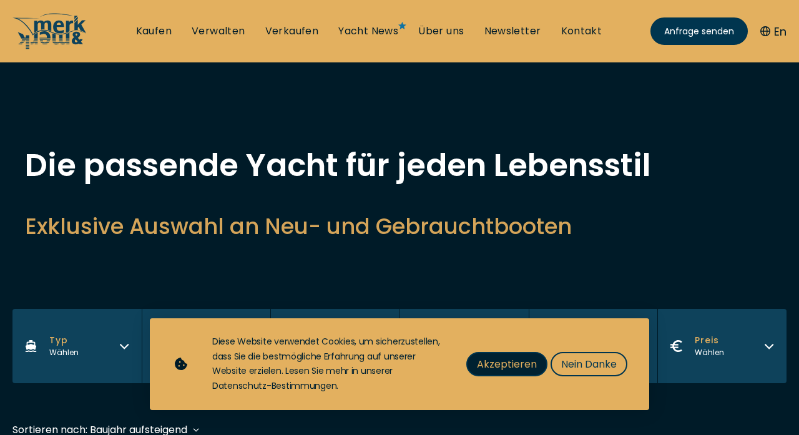
scroll to position [69, 0]
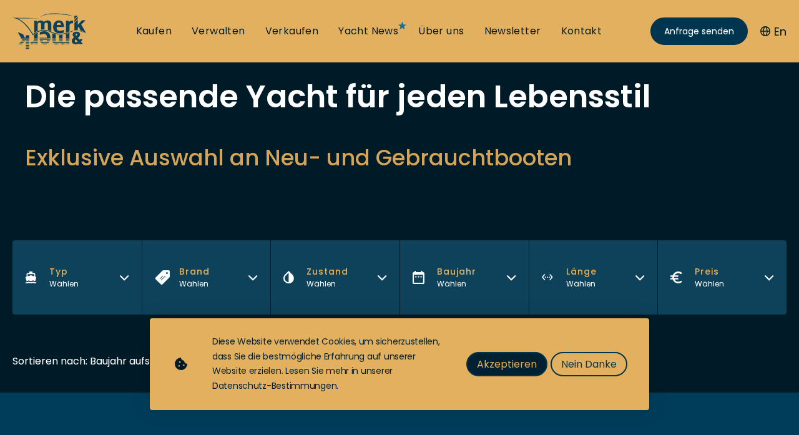
click at [498, 364] on span "Akzeptieren" at bounding box center [507, 364] width 60 height 16
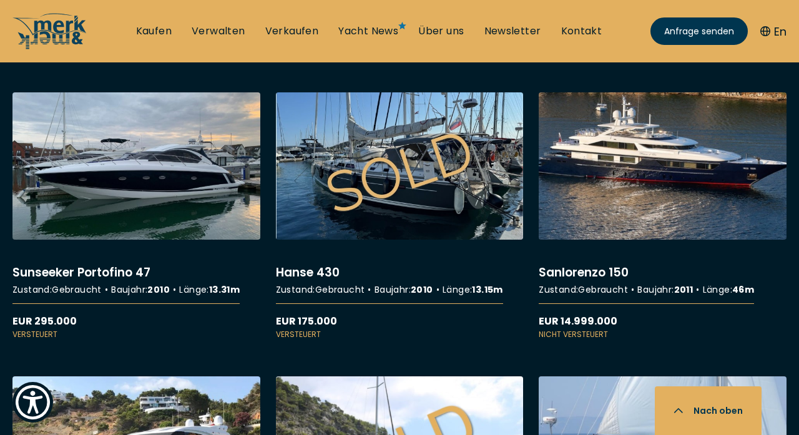
scroll to position [2286, 0]
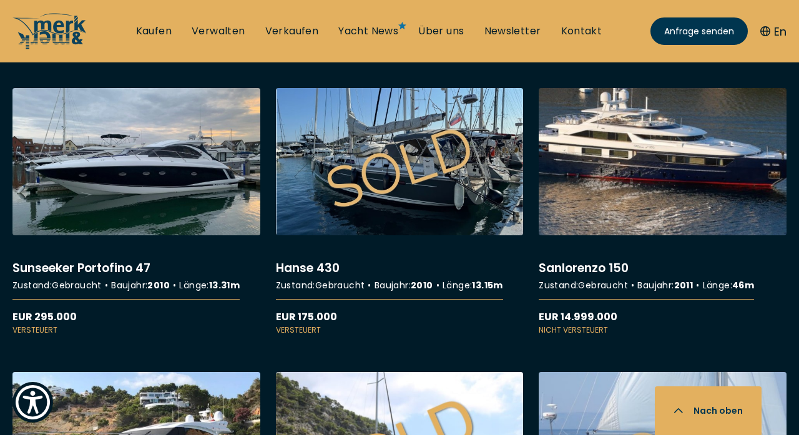
click at [634, 195] on link "More details about Sanlorenzo 150" at bounding box center [662, 212] width 248 height 248
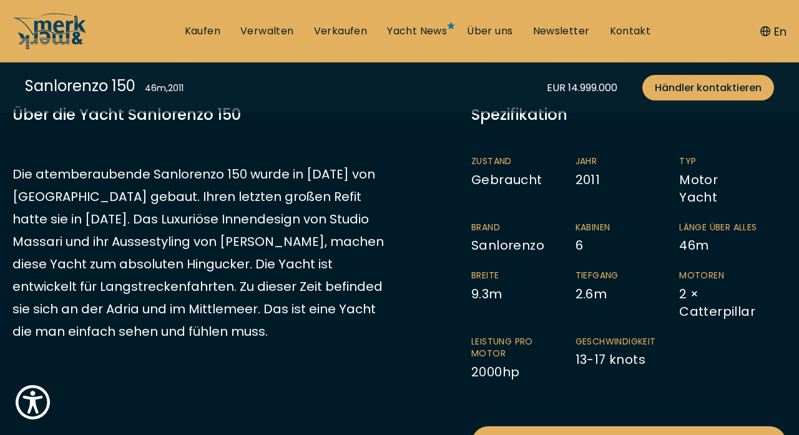
scroll to position [221, 0]
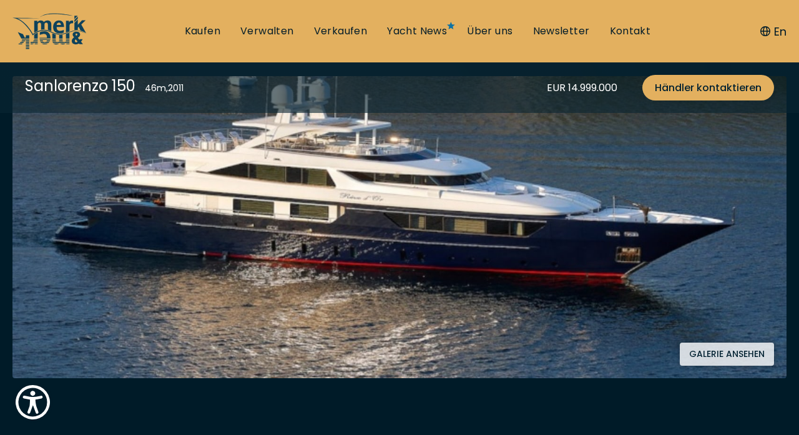
click at [475, 329] on img at bounding box center [399, 227] width 774 height 302
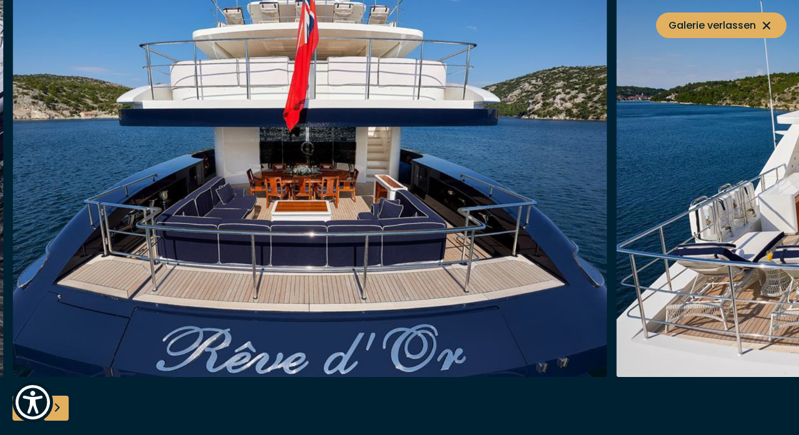
click at [598, 208] on img "button" at bounding box center [309, 177] width 595 height 399
click at [57, 410] on div "Next slide" at bounding box center [56, 408] width 25 height 25
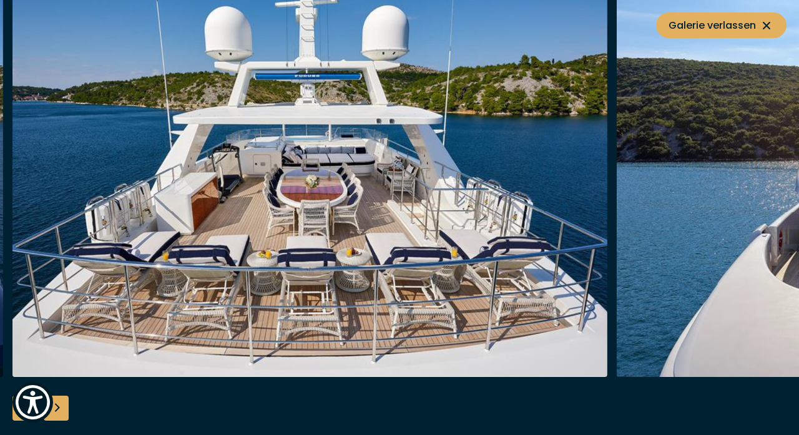
click at [57, 410] on div "Next slide" at bounding box center [56, 408] width 25 height 25
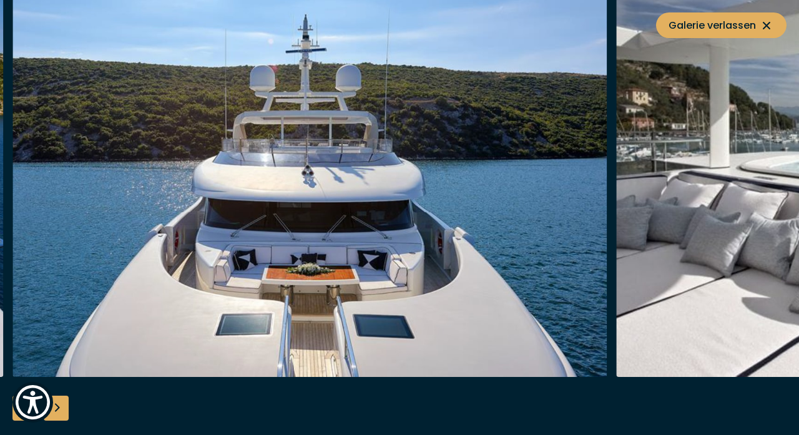
click at [57, 410] on div "Next slide" at bounding box center [56, 408] width 25 height 25
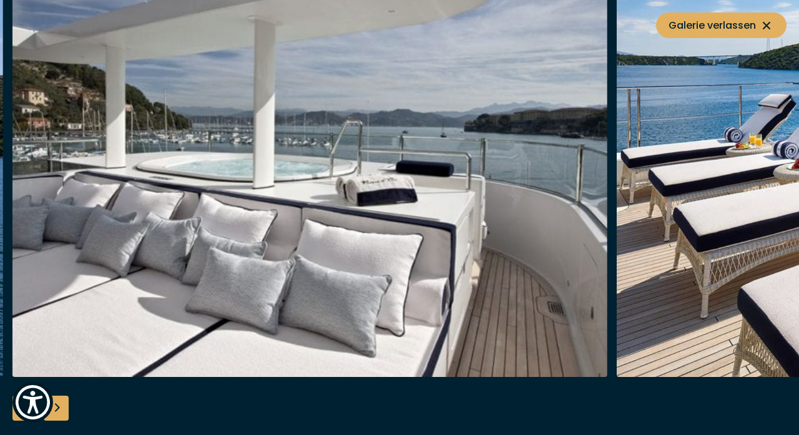
click at [57, 410] on div "Next slide" at bounding box center [56, 408] width 25 height 25
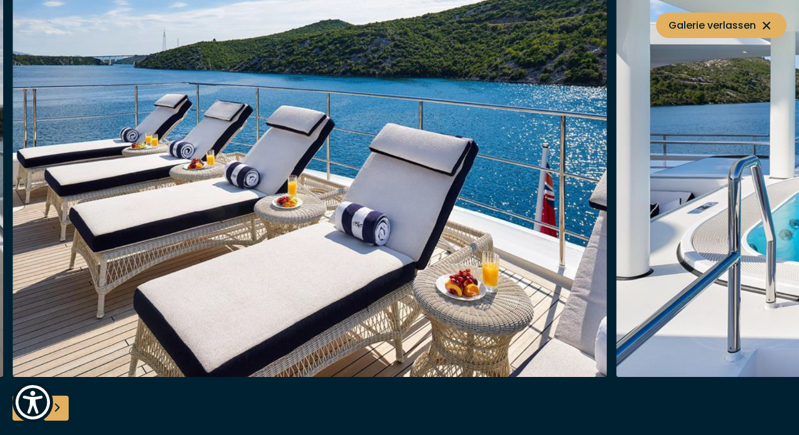
click at [57, 410] on div "Next slide" at bounding box center [56, 408] width 25 height 25
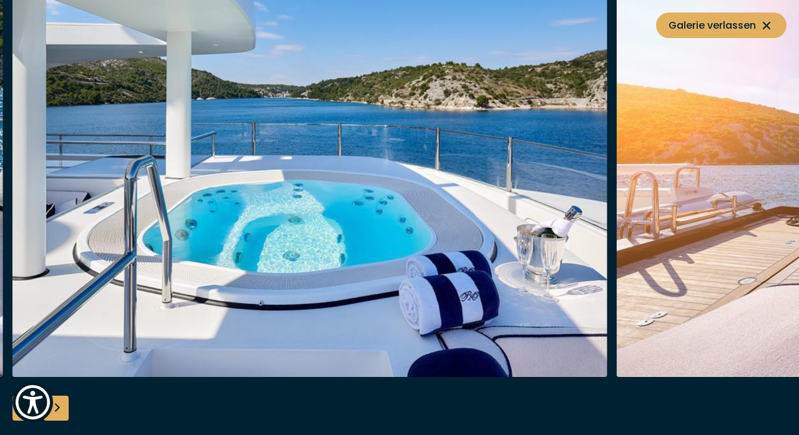
click at [57, 410] on div "Next slide" at bounding box center [56, 408] width 25 height 25
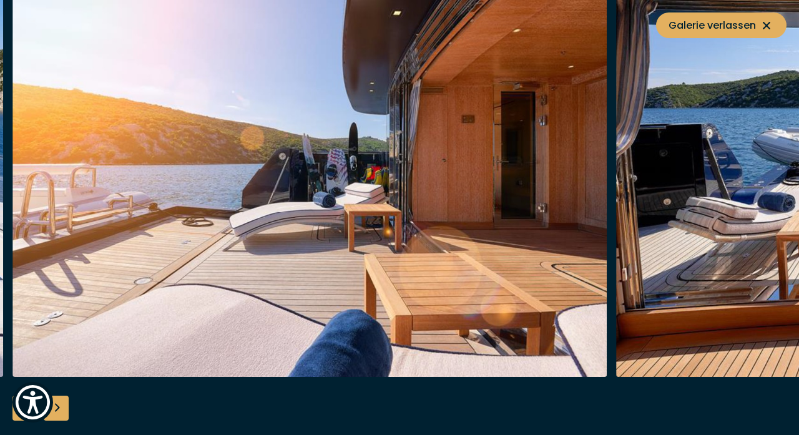
click at [57, 407] on div "Next slide" at bounding box center [56, 408] width 25 height 25
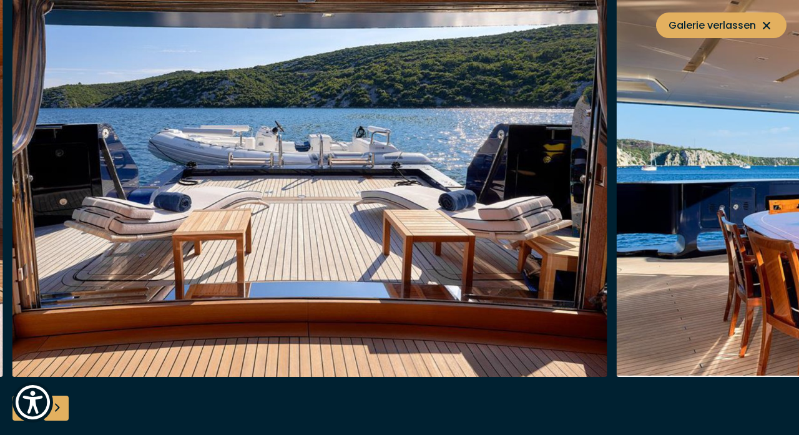
click at [57, 407] on div "Next slide" at bounding box center [56, 408] width 25 height 25
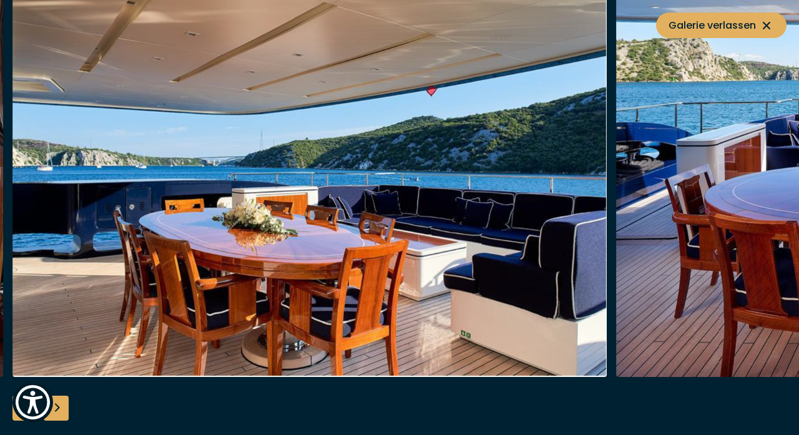
click at [57, 407] on div "Next slide" at bounding box center [56, 408] width 25 height 25
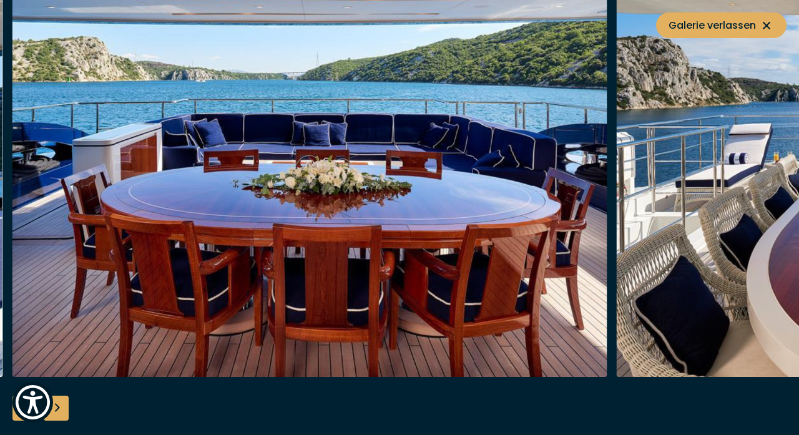
click at [57, 407] on div "Next slide" at bounding box center [56, 408] width 25 height 25
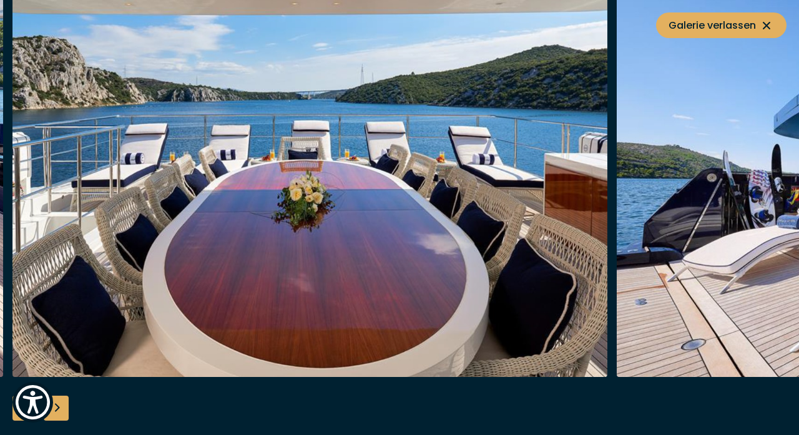
click at [57, 407] on div "Next slide" at bounding box center [56, 408] width 25 height 25
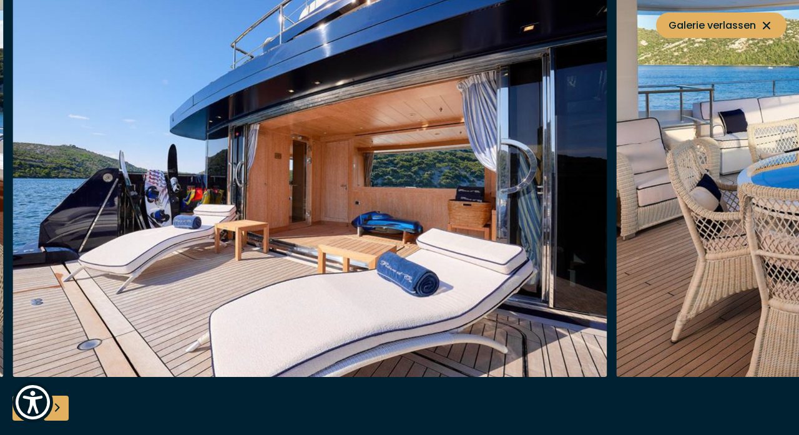
click at [57, 407] on div "Next slide" at bounding box center [56, 408] width 25 height 25
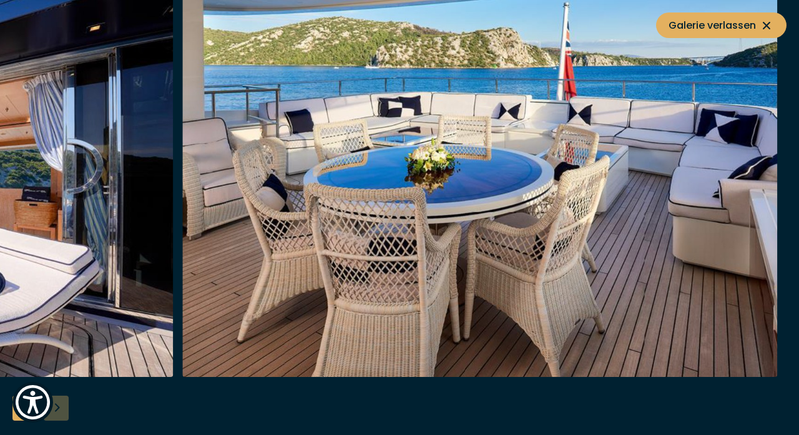
click at [57, 407] on div at bounding box center [399, 218] width 799 height 480
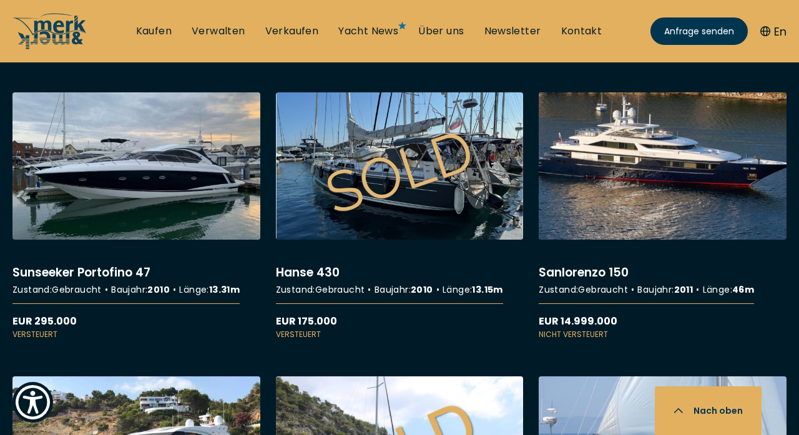
scroll to position [2282, 0]
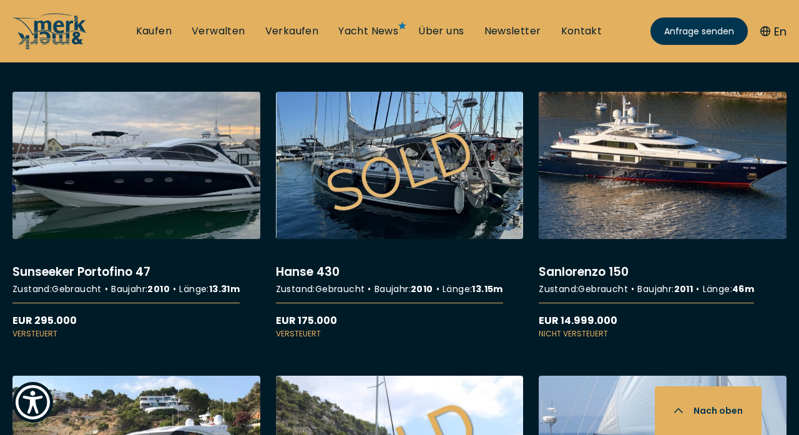
click at [167, 175] on link "More details about Sunseeker Portofino 47" at bounding box center [136, 216] width 248 height 248
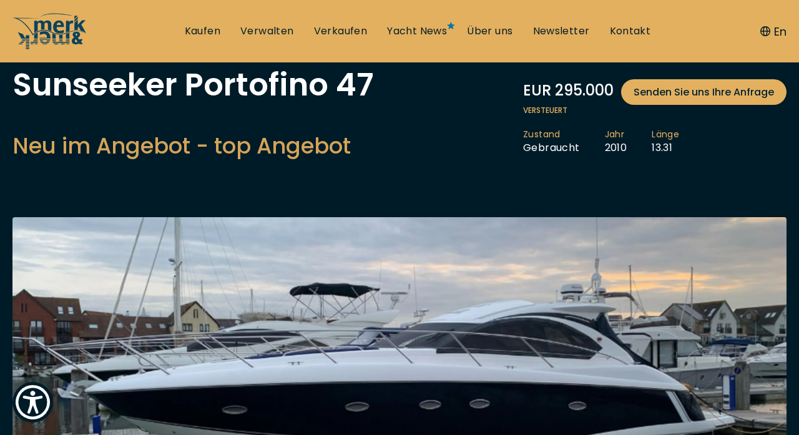
scroll to position [173, 0]
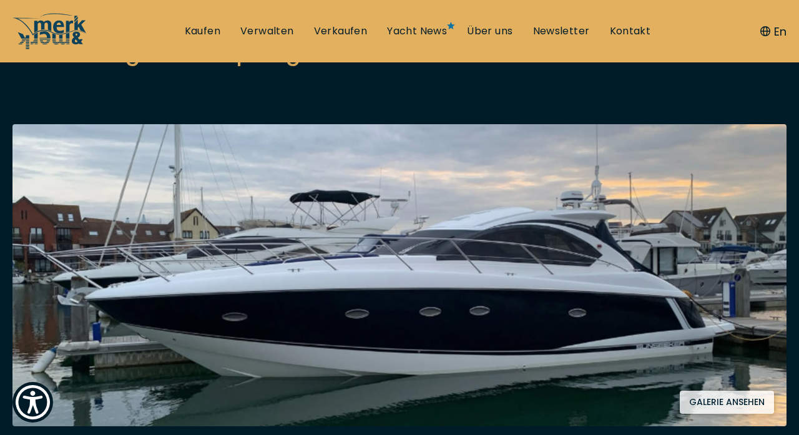
click at [387, 260] on img at bounding box center [399, 275] width 774 height 302
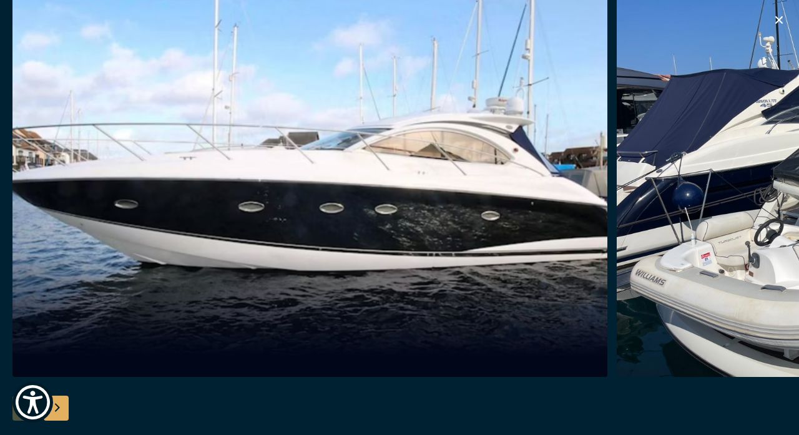
click at [58, 405] on div "Next slide" at bounding box center [56, 408] width 25 height 25
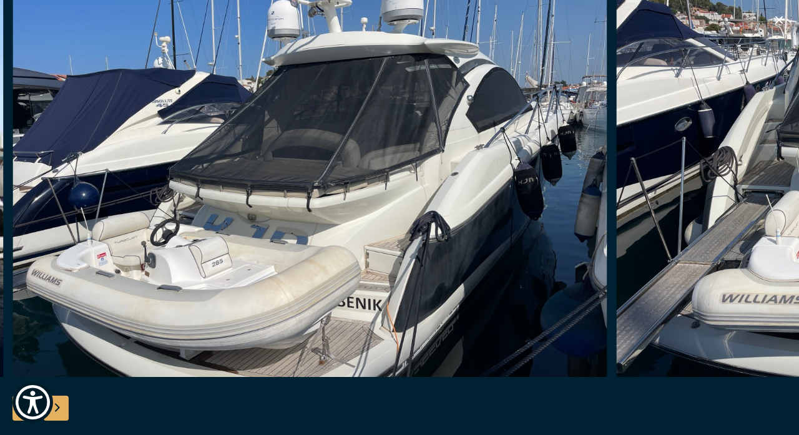
click at [58, 405] on div "Next slide" at bounding box center [56, 408] width 25 height 25
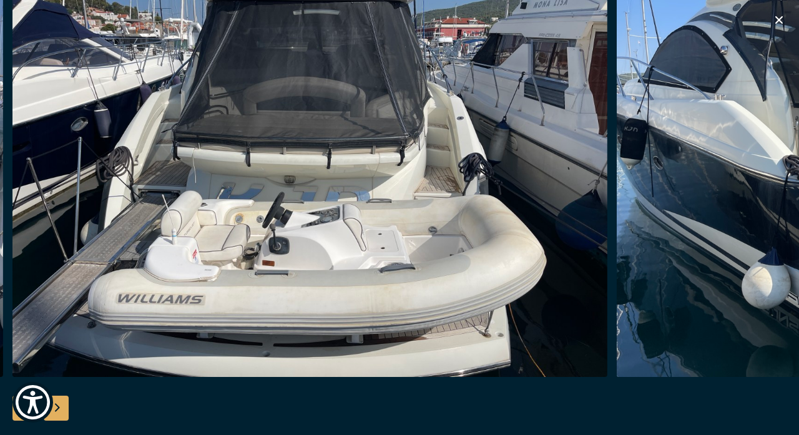
click at [58, 405] on div "Next slide" at bounding box center [56, 408] width 25 height 25
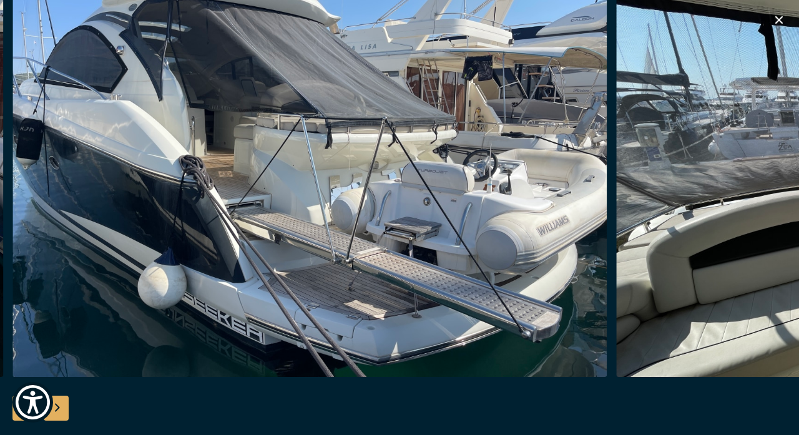
click at [58, 405] on div "Next slide" at bounding box center [56, 408] width 25 height 25
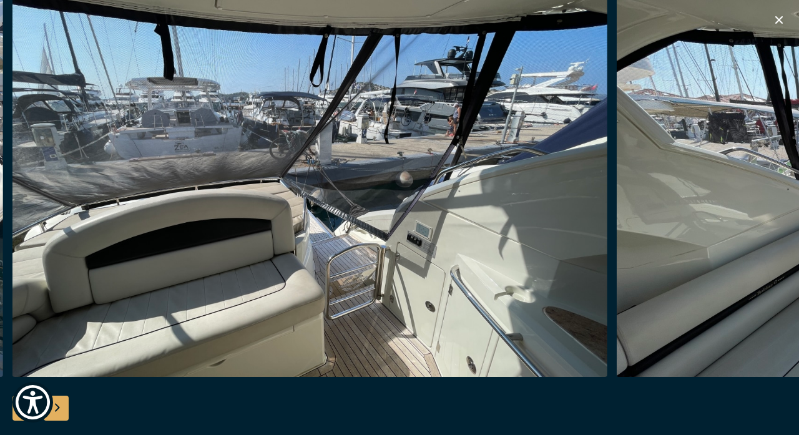
click at [58, 405] on div "Next slide" at bounding box center [56, 408] width 25 height 25
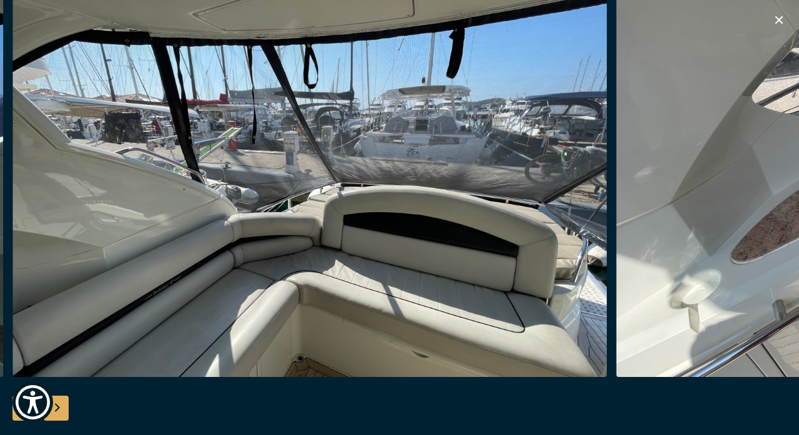
click at [58, 405] on div "Next slide" at bounding box center [56, 408] width 25 height 25
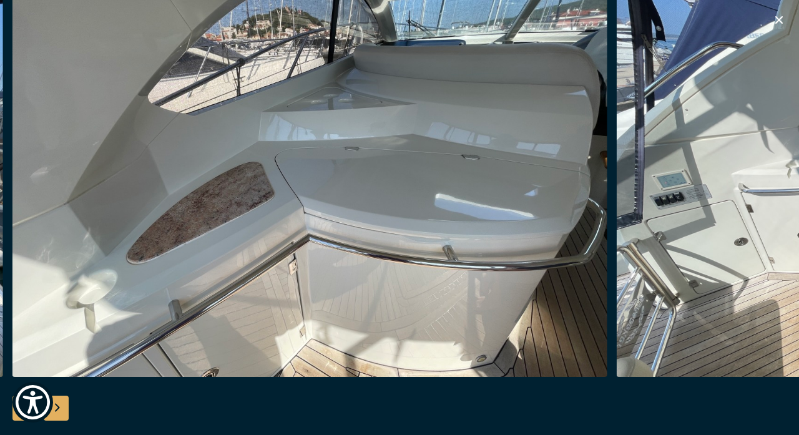
click at [58, 405] on div "Next slide" at bounding box center [56, 408] width 25 height 25
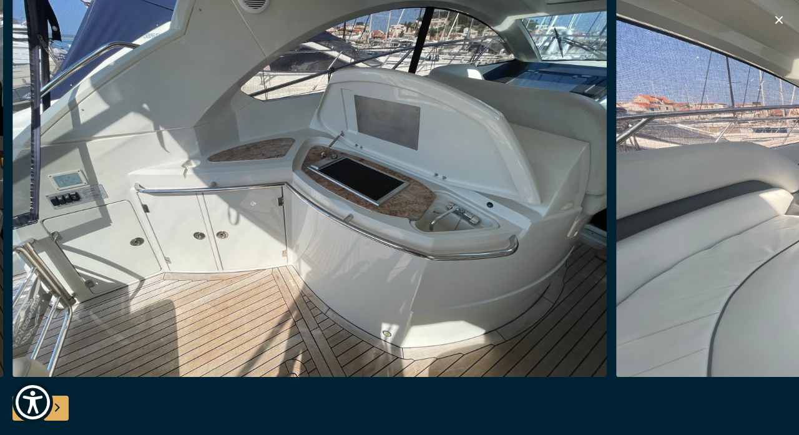
click at [58, 405] on div "Next slide" at bounding box center [56, 408] width 25 height 25
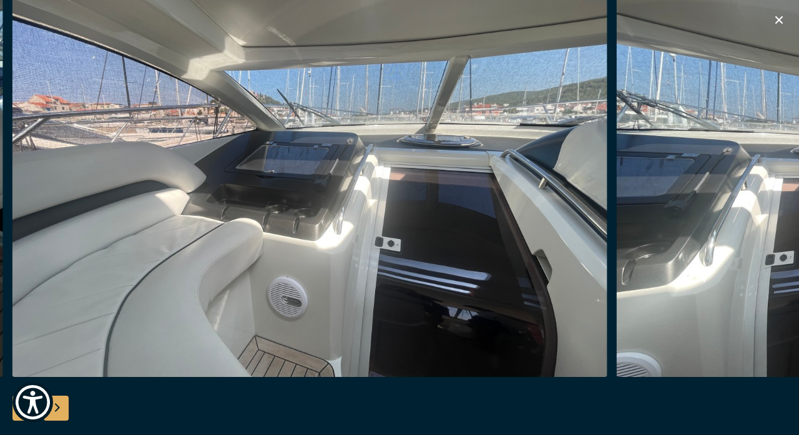
click at [58, 405] on div "Next slide" at bounding box center [56, 408] width 25 height 25
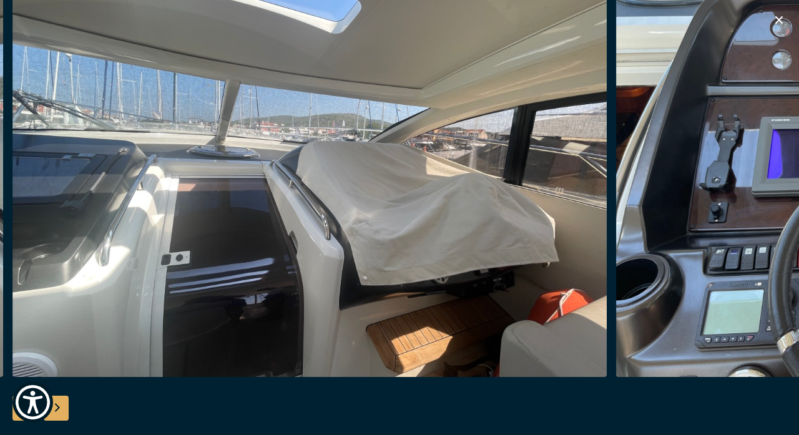
click at [58, 405] on div "Next slide" at bounding box center [56, 408] width 25 height 25
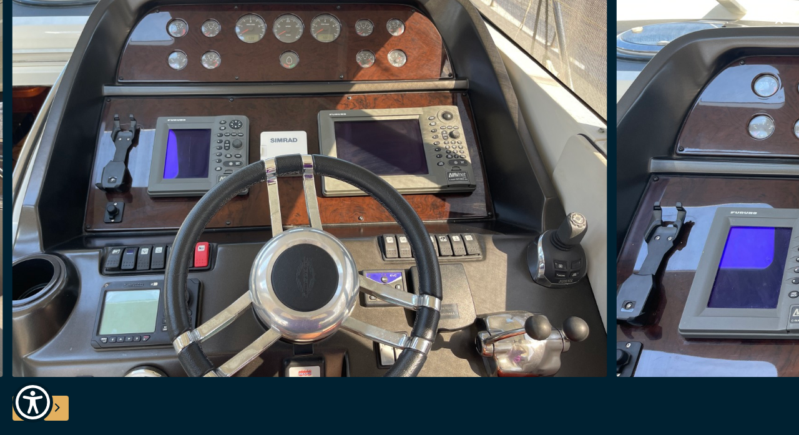
click at [58, 405] on div "Next slide" at bounding box center [56, 408] width 25 height 25
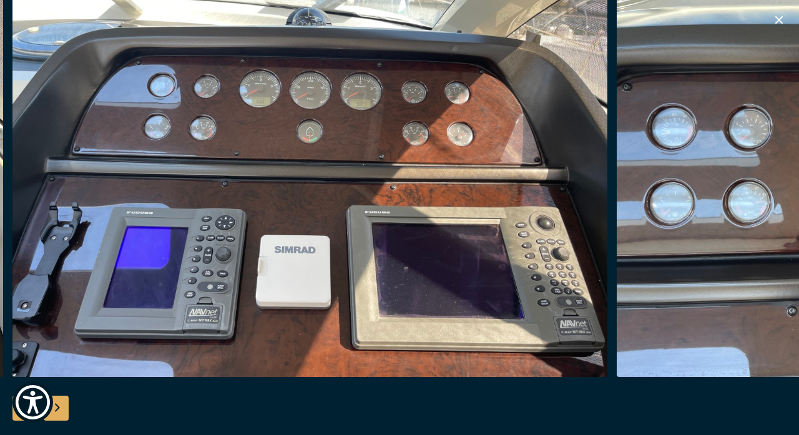
click at [58, 405] on div "Next slide" at bounding box center [56, 408] width 25 height 25
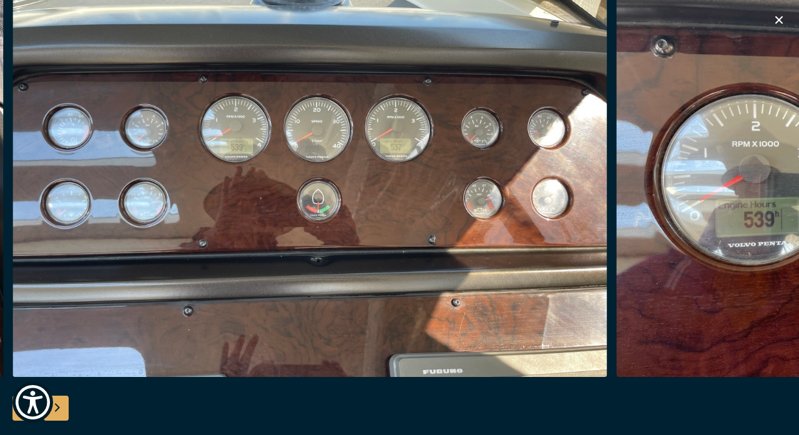
click at [58, 405] on div "Next slide" at bounding box center [56, 408] width 25 height 25
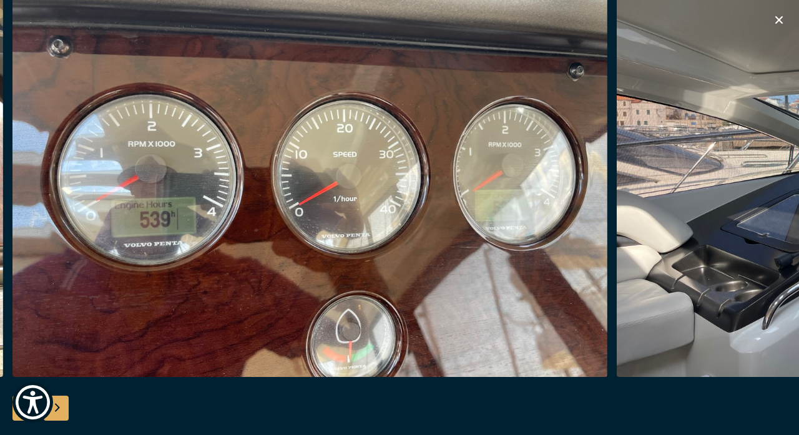
click at [58, 405] on div "Next slide" at bounding box center [56, 408] width 25 height 25
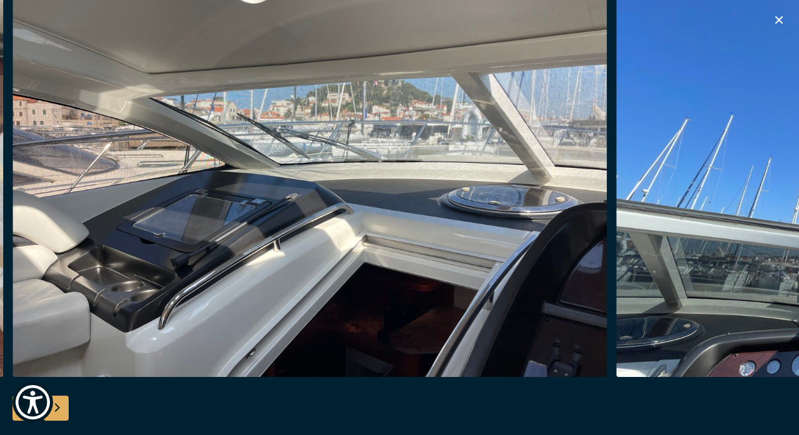
click at [58, 405] on div "Next slide" at bounding box center [56, 408] width 25 height 25
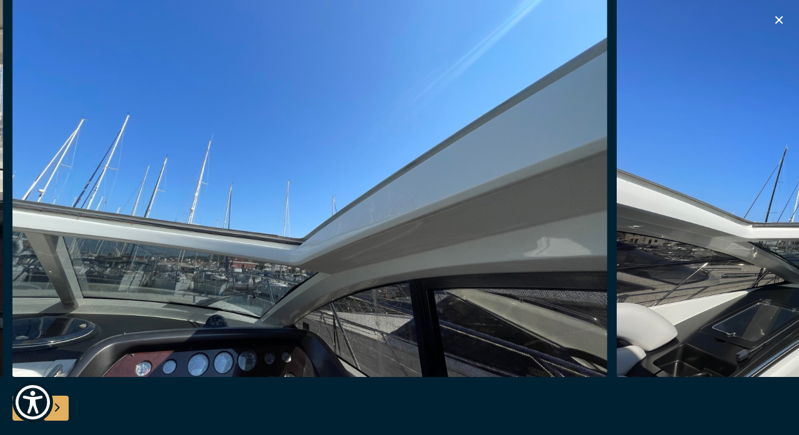
click at [58, 405] on div "Next slide" at bounding box center [56, 408] width 25 height 25
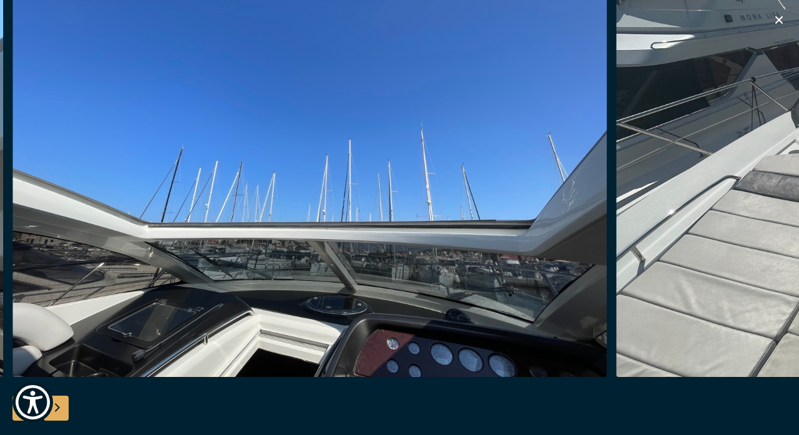
click at [58, 405] on div "Next slide" at bounding box center [56, 408] width 25 height 25
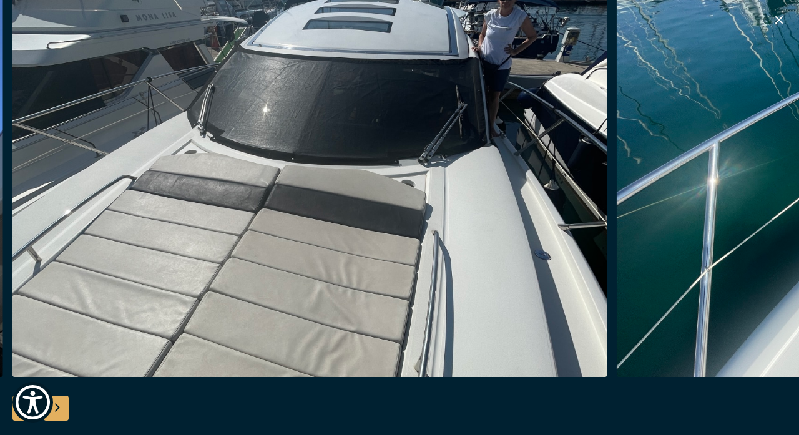
click at [58, 405] on div "Next slide" at bounding box center [56, 408] width 25 height 25
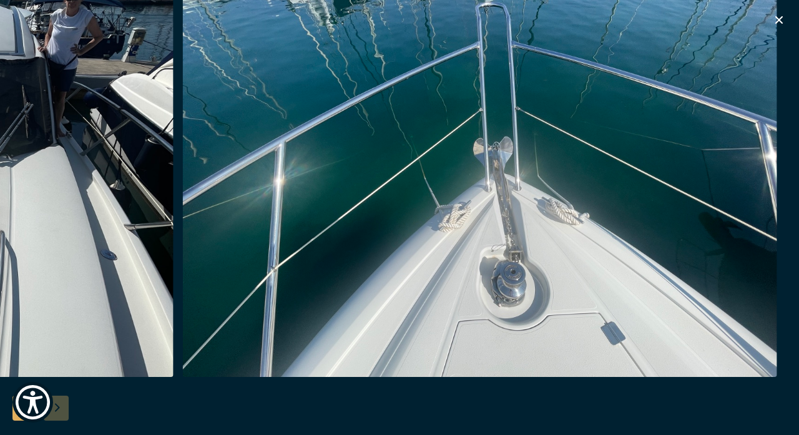
click at [58, 405] on div at bounding box center [399, 218] width 799 height 480
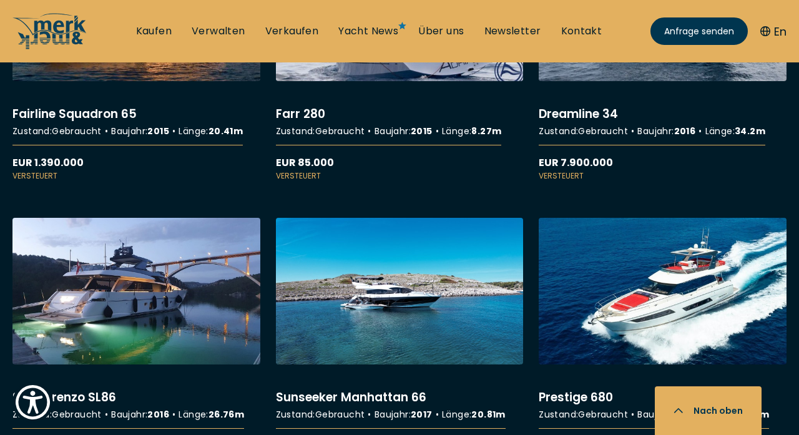
scroll to position [3678, 0]
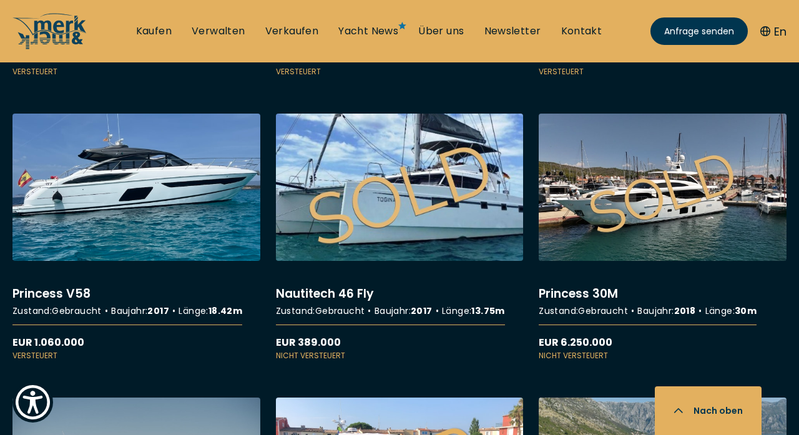
click at [390, 193] on link "More details about Nautitech 46 Fly" at bounding box center [400, 238] width 248 height 248
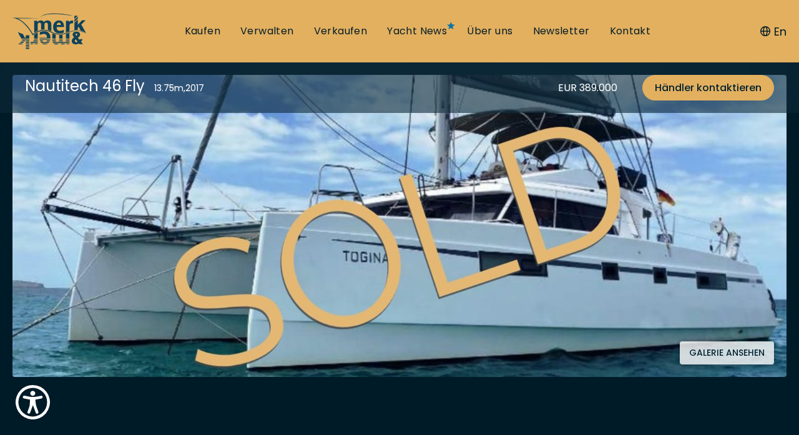
scroll to position [210, 0]
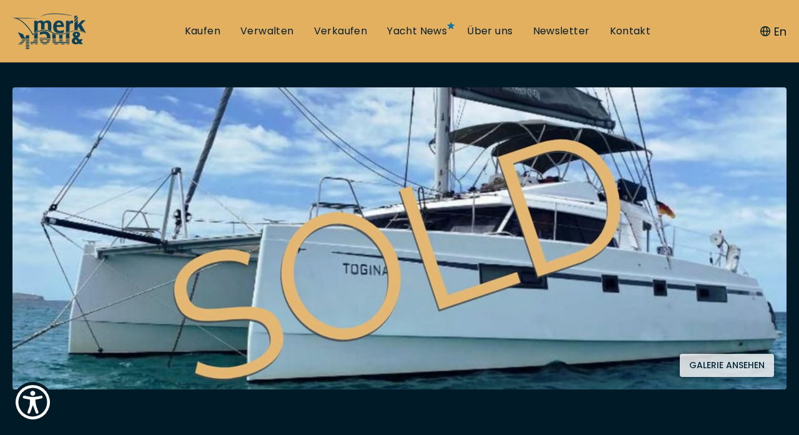
click at [724, 365] on button "Galerie ansehen" at bounding box center [726, 365] width 94 height 23
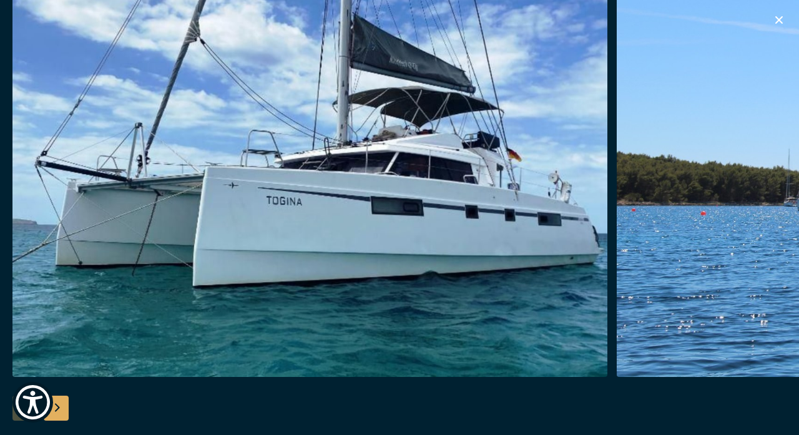
click at [61, 406] on div "Next slide" at bounding box center [56, 408] width 25 height 25
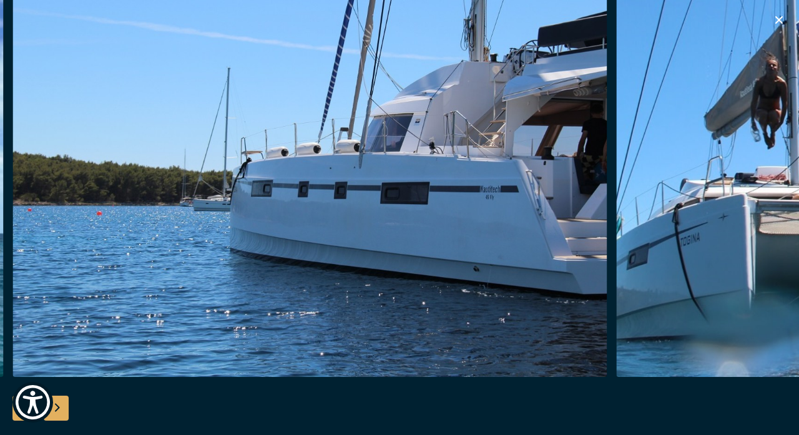
click at [61, 406] on div "Next slide" at bounding box center [56, 408] width 25 height 25
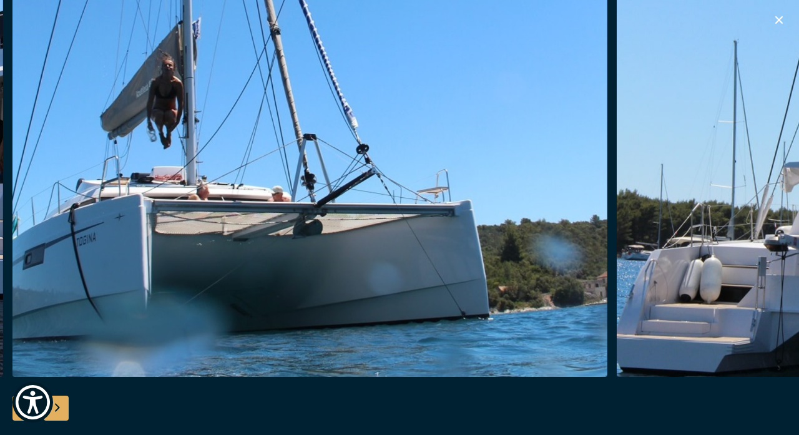
click at [61, 406] on div "Next slide" at bounding box center [56, 408] width 25 height 25
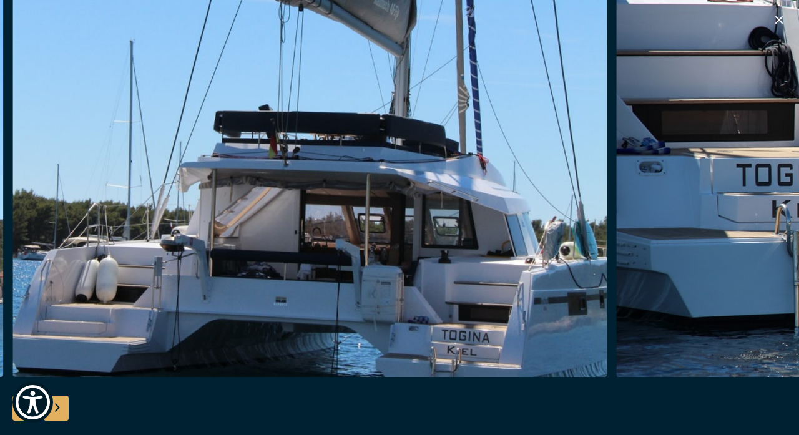
click at [61, 406] on div "Next slide" at bounding box center [56, 408] width 25 height 25
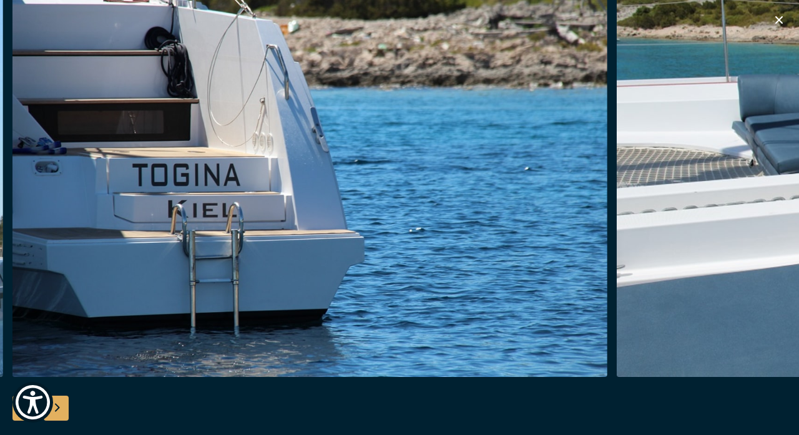
click at [61, 406] on div "Next slide" at bounding box center [56, 408] width 25 height 25
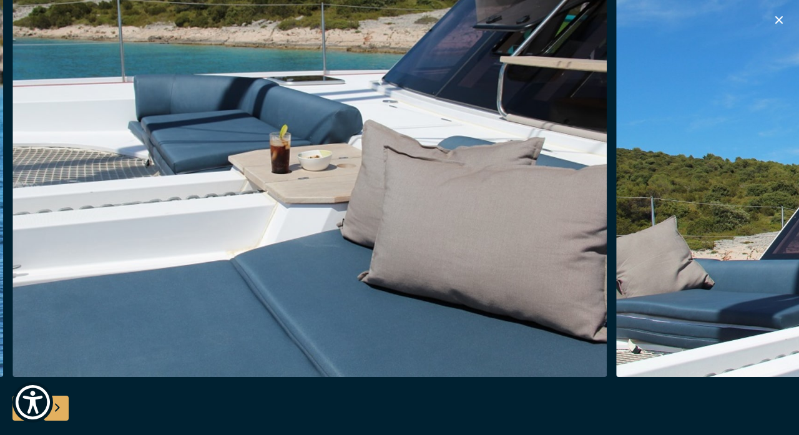
click at [61, 406] on div "Next slide" at bounding box center [56, 408] width 25 height 25
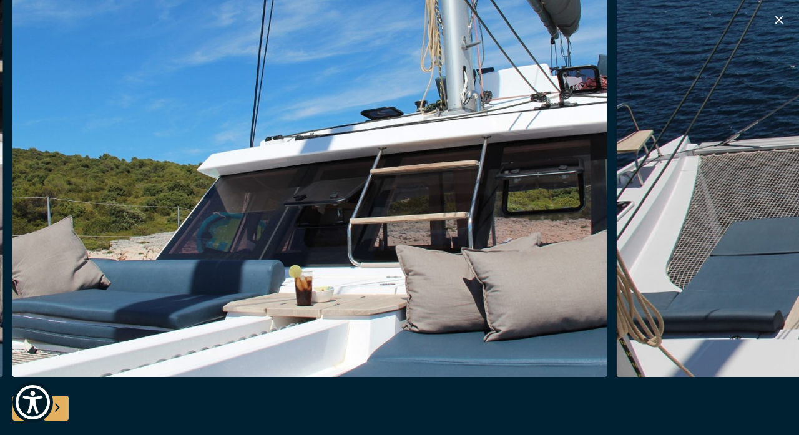
click at [61, 406] on div "Next slide" at bounding box center [56, 408] width 25 height 25
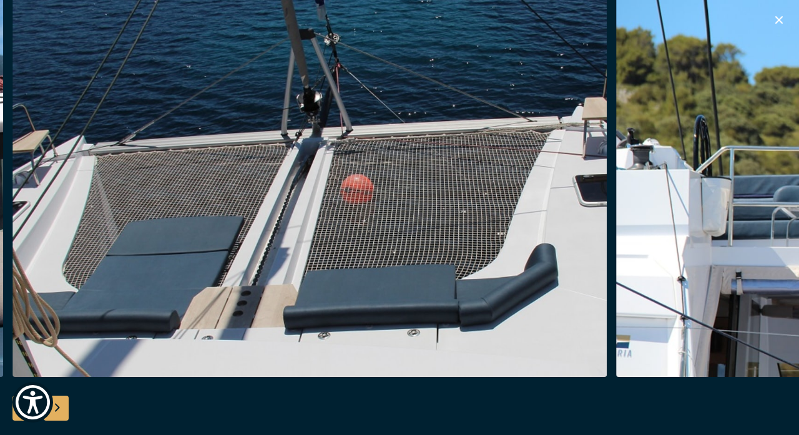
click at [61, 406] on div "Next slide" at bounding box center [56, 408] width 25 height 25
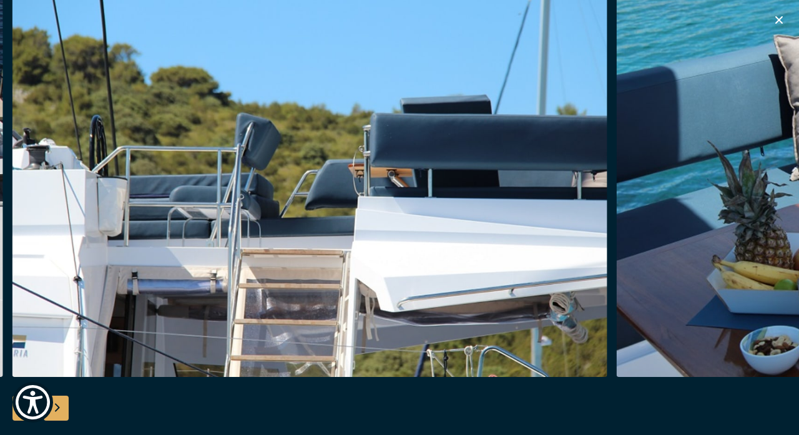
click at [61, 406] on div "Next slide" at bounding box center [56, 408] width 25 height 25
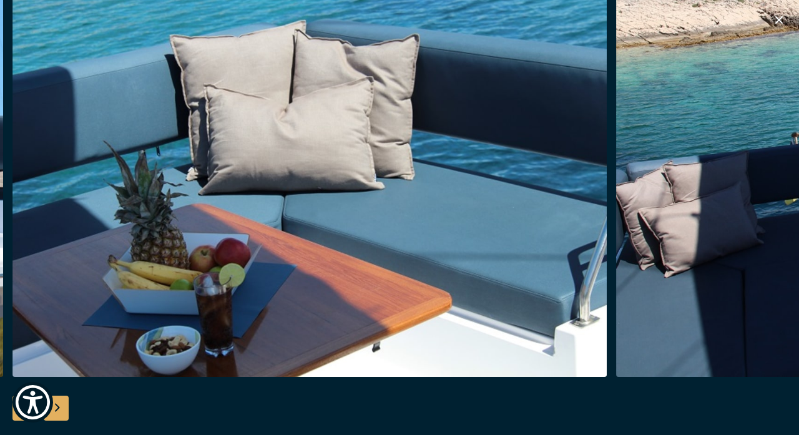
click at [61, 406] on div "Next slide" at bounding box center [56, 408] width 25 height 25
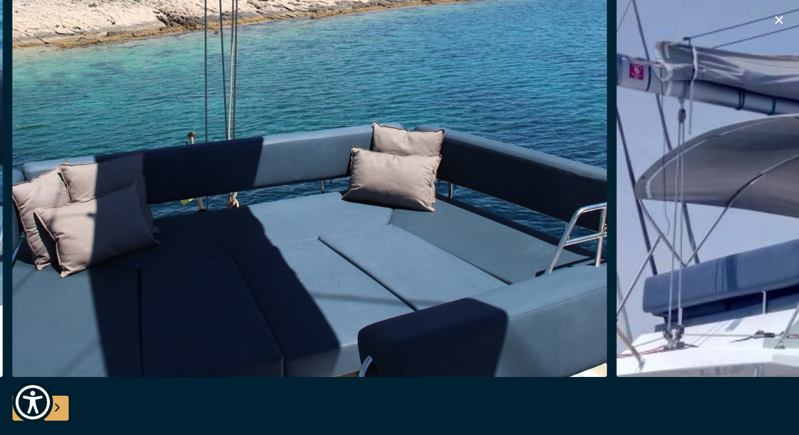
click at [61, 406] on div "Next slide" at bounding box center [56, 408] width 25 height 25
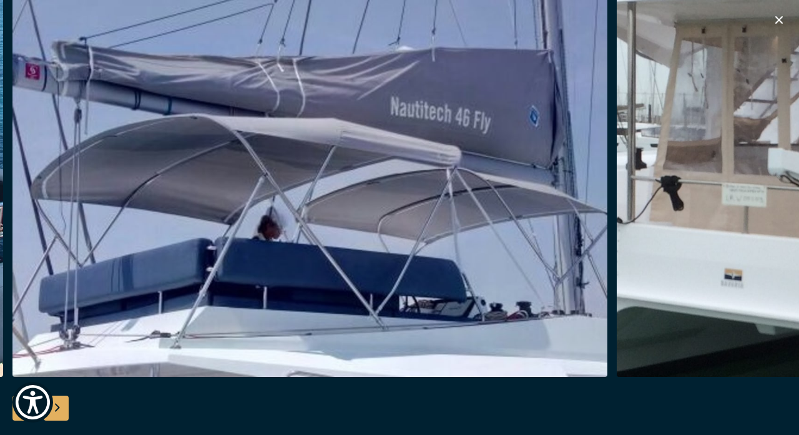
click at [61, 406] on div "Next slide" at bounding box center [56, 408] width 25 height 25
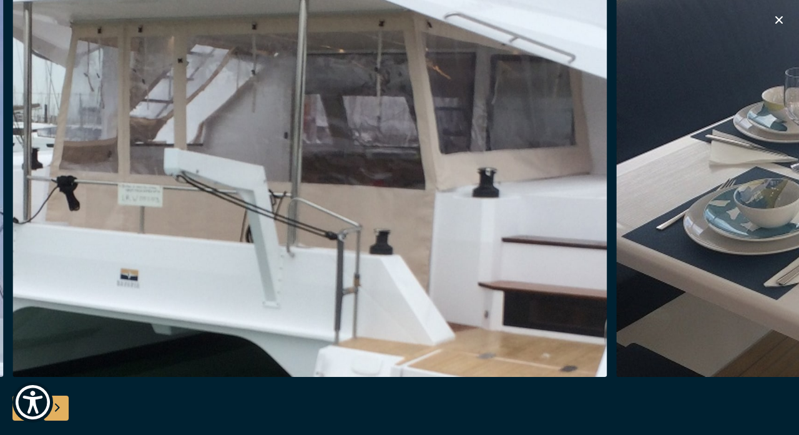
click at [61, 406] on div "Next slide" at bounding box center [56, 408] width 25 height 25
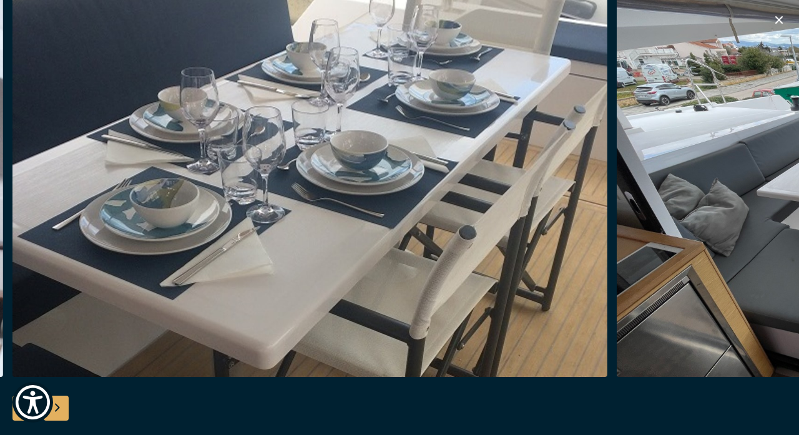
click at [61, 406] on div "Next slide" at bounding box center [56, 408] width 25 height 25
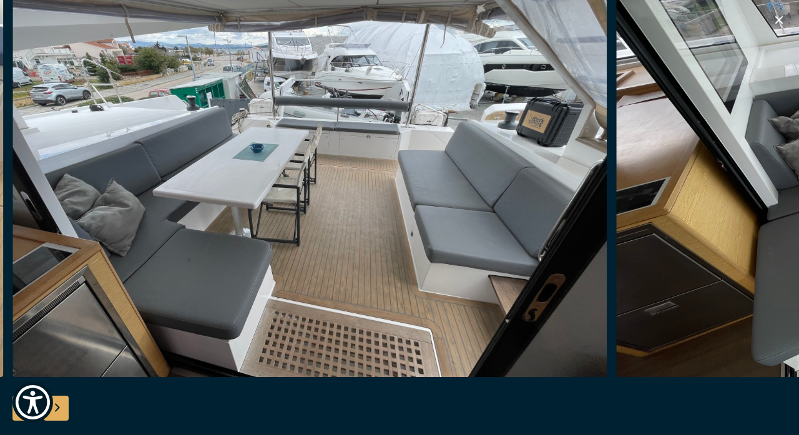
click at [61, 406] on div "Next slide" at bounding box center [56, 408] width 25 height 25
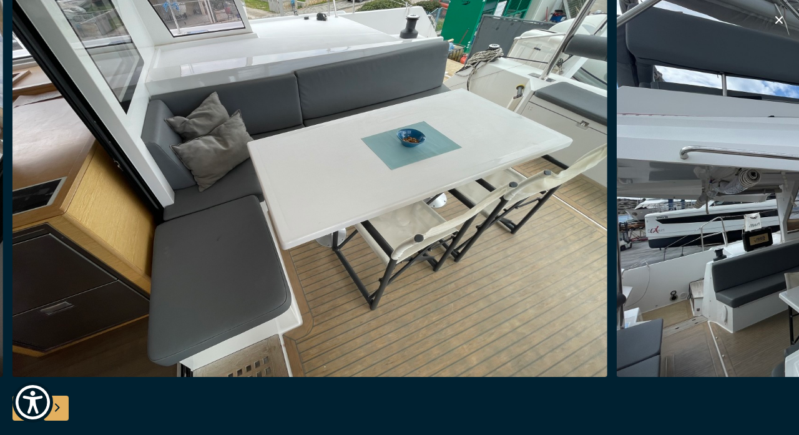
click at [61, 406] on div "Next slide" at bounding box center [56, 408] width 25 height 25
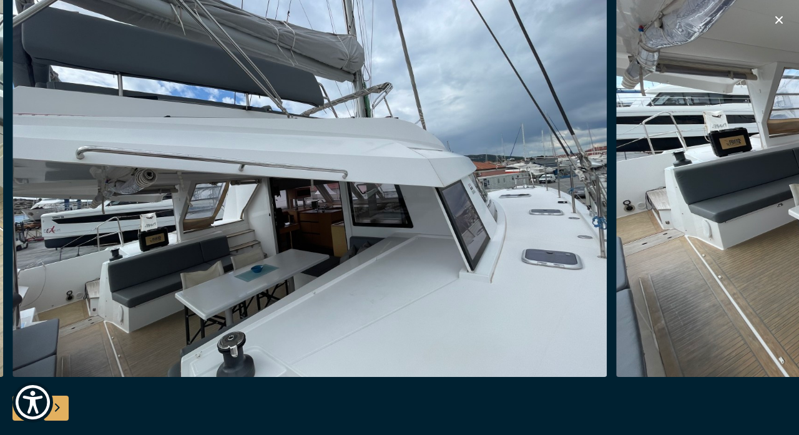
click at [61, 406] on div "Next slide" at bounding box center [56, 408] width 25 height 25
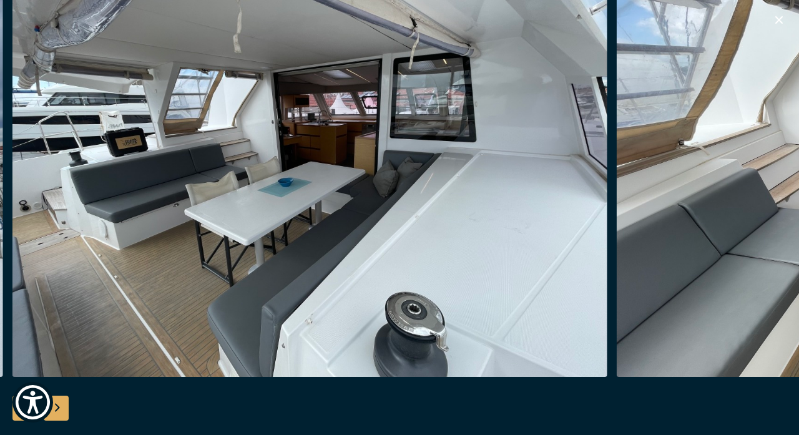
click at [61, 406] on div "Next slide" at bounding box center [56, 408] width 25 height 25
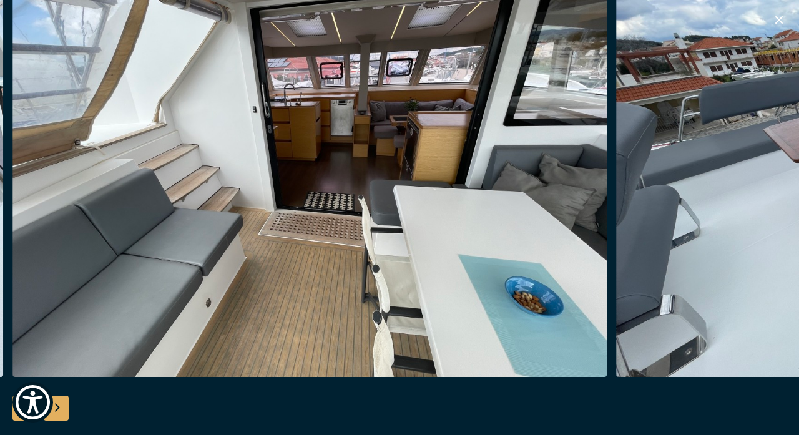
click at [61, 406] on div "Next slide" at bounding box center [56, 408] width 25 height 25
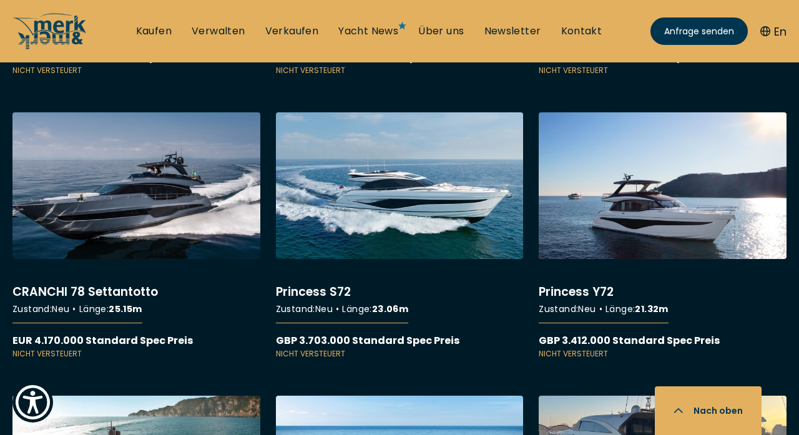
scroll to position [8165, 0]
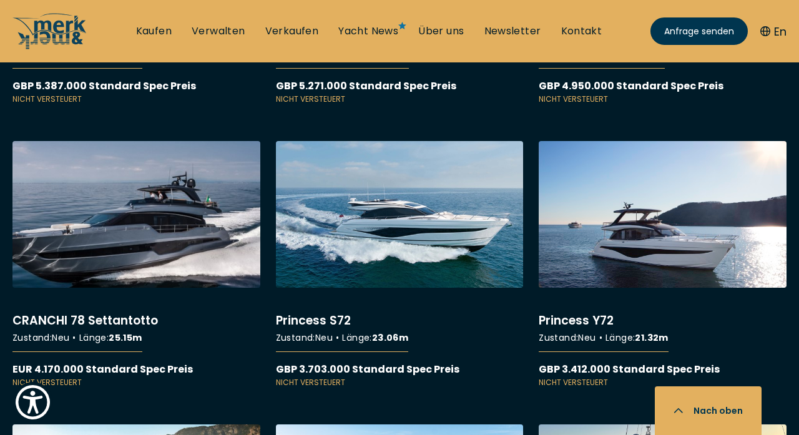
click at [187, 211] on link "More details about CRANCHI 78 Settantotto" at bounding box center [136, 265] width 248 height 248
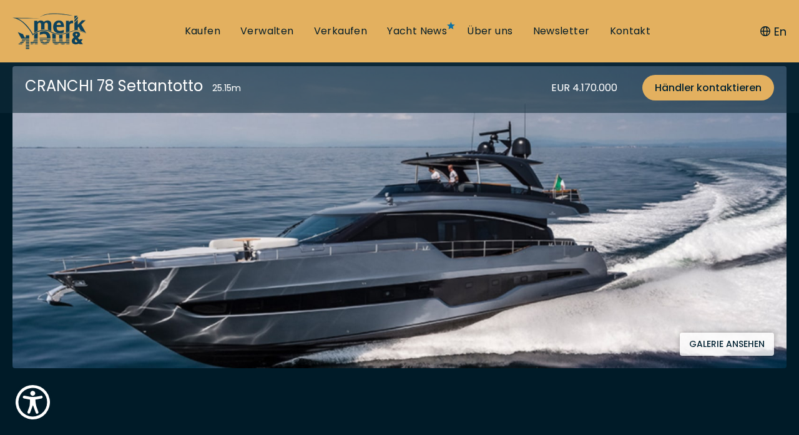
scroll to position [265, 0]
click at [715, 342] on button "Galerie ansehen" at bounding box center [726, 344] width 94 height 23
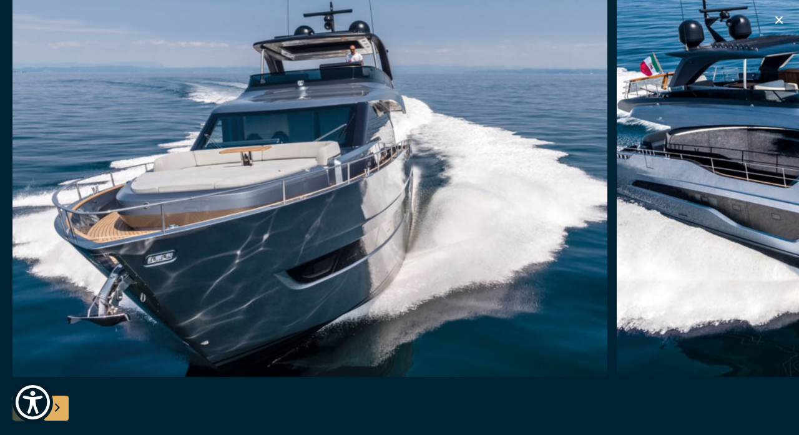
click at [60, 405] on div "Next slide" at bounding box center [56, 408] width 25 height 25
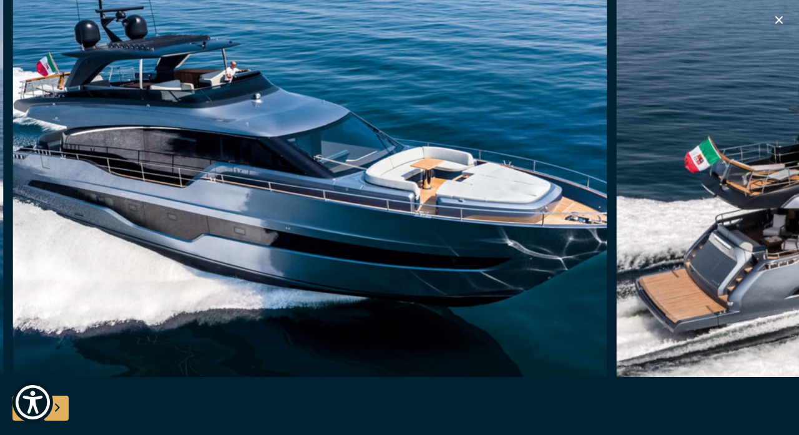
click at [60, 405] on div "Next slide" at bounding box center [56, 408] width 25 height 25
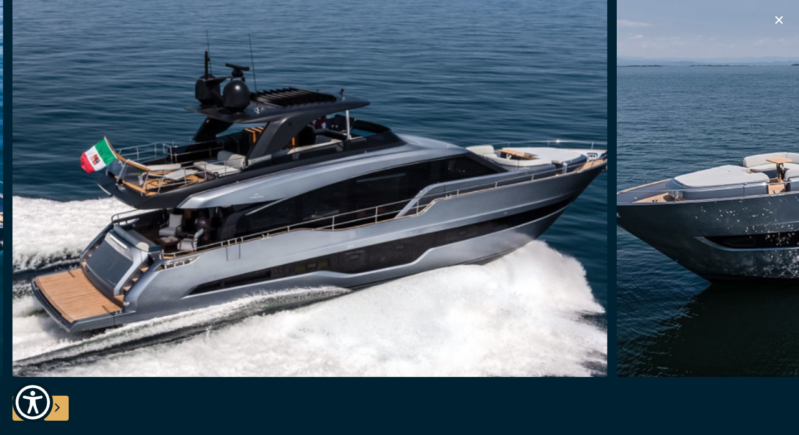
click at [60, 405] on div "Next slide" at bounding box center [56, 408] width 25 height 25
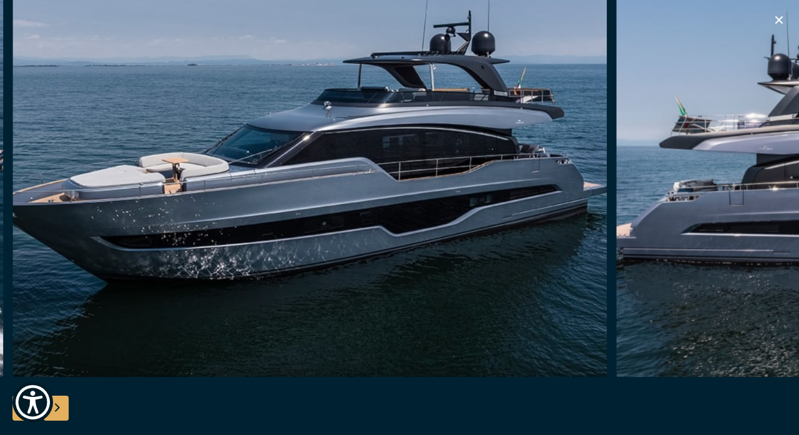
click at [60, 405] on div "Next slide" at bounding box center [56, 408] width 25 height 25
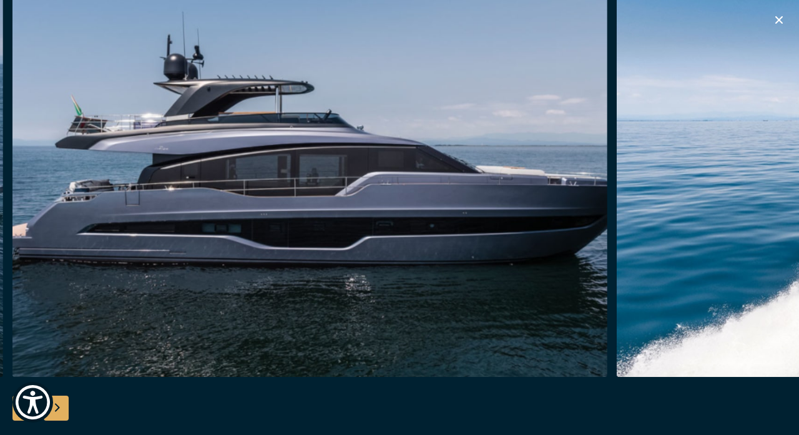
click at [60, 405] on div "Next slide" at bounding box center [56, 408] width 25 height 25
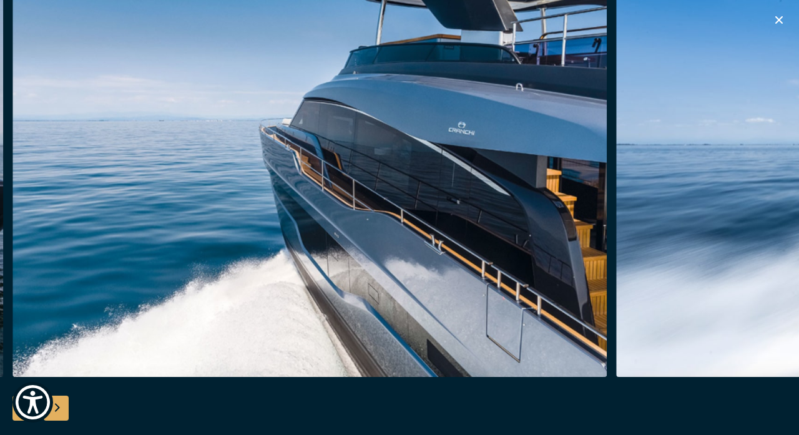
click at [60, 405] on div "Next slide" at bounding box center [56, 408] width 25 height 25
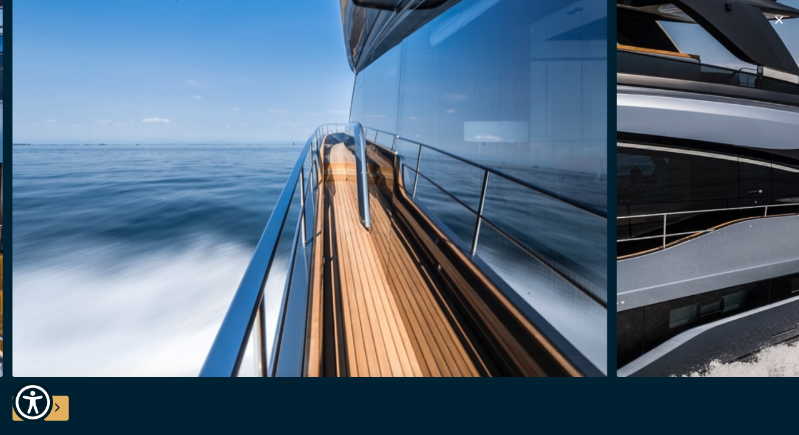
click at [60, 405] on div "Next slide" at bounding box center [56, 408] width 25 height 25
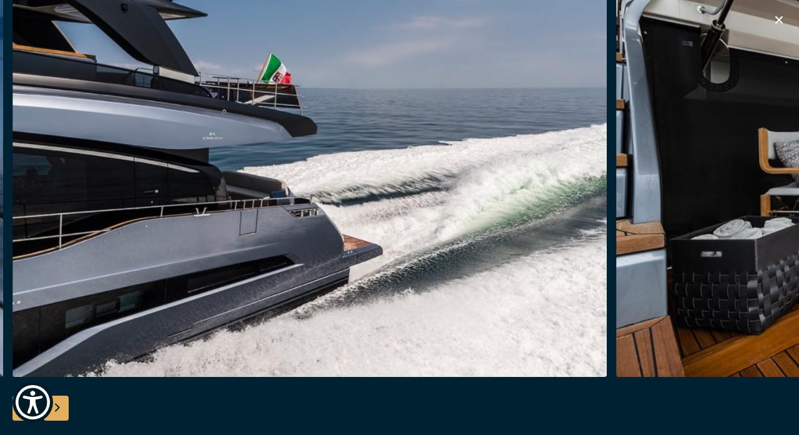
click at [60, 405] on div "Next slide" at bounding box center [56, 408] width 25 height 25
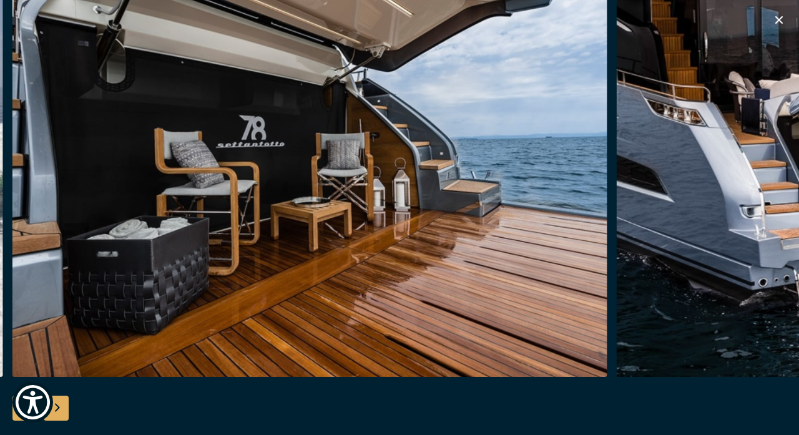
click at [60, 405] on div "Next slide" at bounding box center [56, 408] width 25 height 25
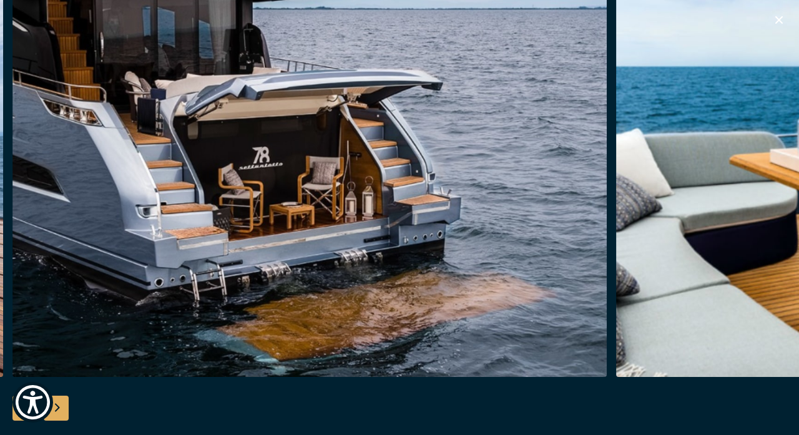
click at [60, 405] on div "Next slide" at bounding box center [56, 408] width 25 height 25
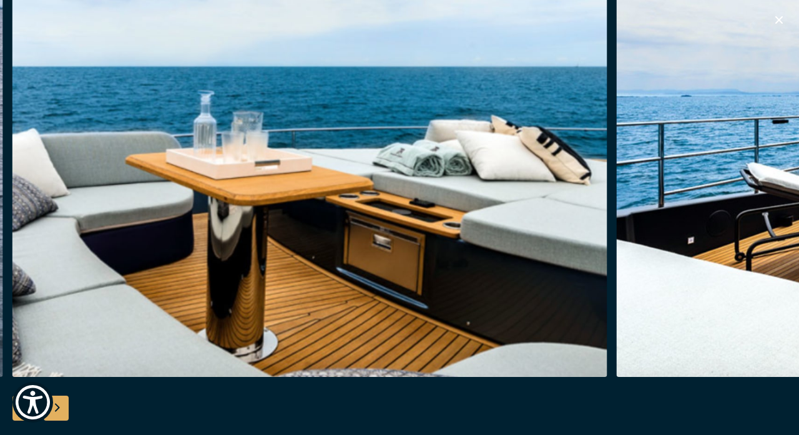
click at [60, 405] on div "Next slide" at bounding box center [56, 408] width 25 height 25
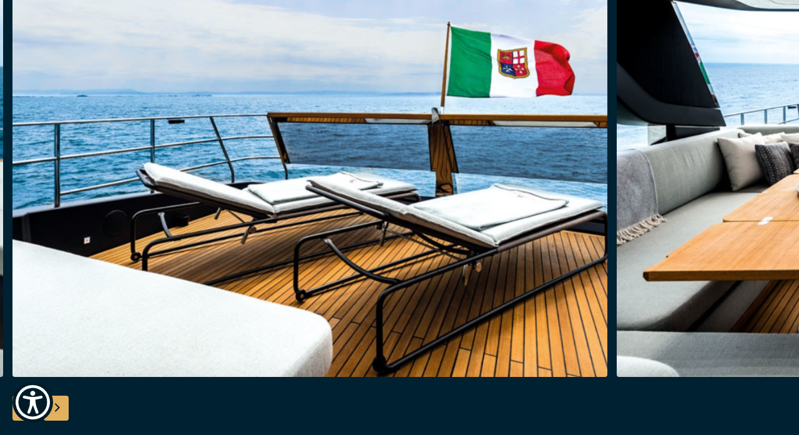
click at [60, 405] on div "Next slide" at bounding box center [56, 408] width 25 height 25
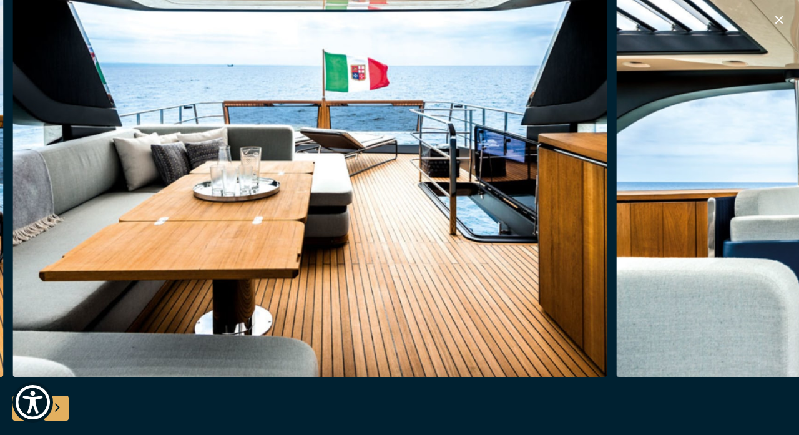
click at [60, 405] on div "Next slide" at bounding box center [56, 408] width 25 height 25
